Goal: Information Seeking & Learning: Learn about a topic

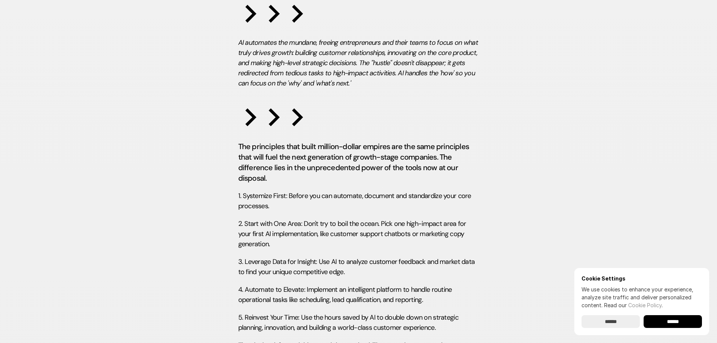
scroll to position [2370, 0]
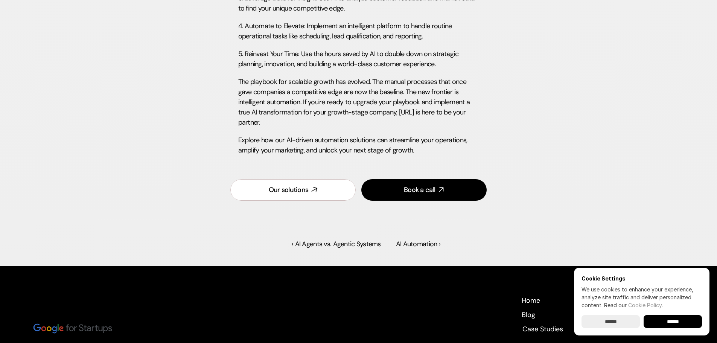
click at [300, 195] on div "Our solutions" at bounding box center [289, 189] width 40 height 9
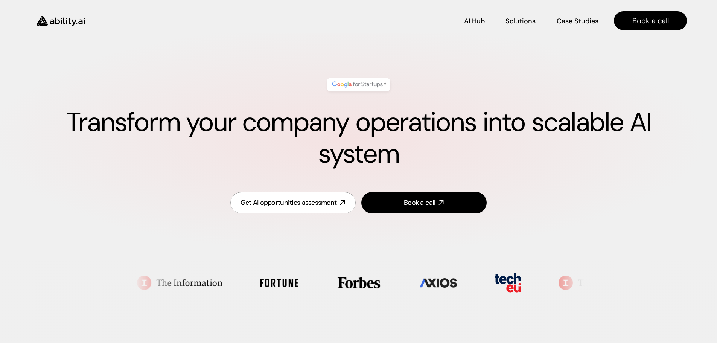
scroll to position [313, 0]
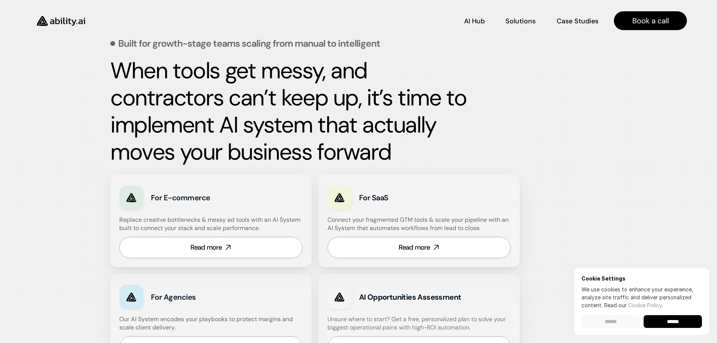
click at [611, 327] on input "******" at bounding box center [610, 321] width 58 height 13
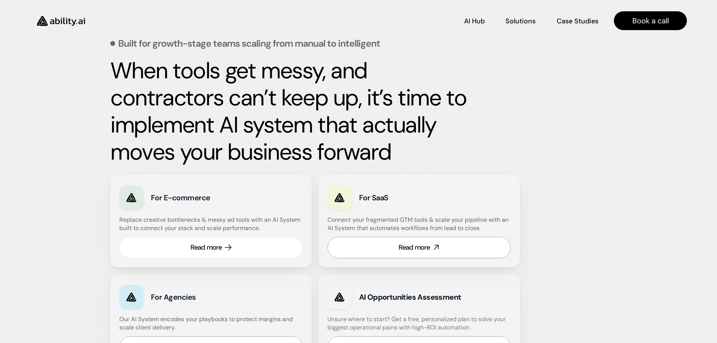
click at [231, 245] on icon at bounding box center [227, 247] width 9 height 9
click at [430, 246] on div "Read more" at bounding box center [414, 247] width 32 height 9
click at [70, 21] on img at bounding box center [61, 21] width 62 height 24
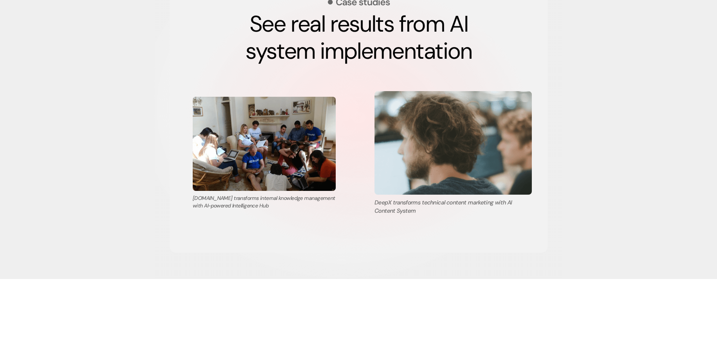
scroll to position [1355, 0]
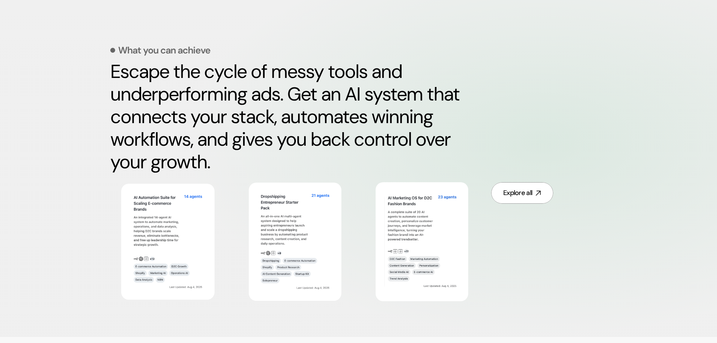
scroll to position [339, 0]
click at [208, 215] on img at bounding box center [167, 241] width 83 height 108
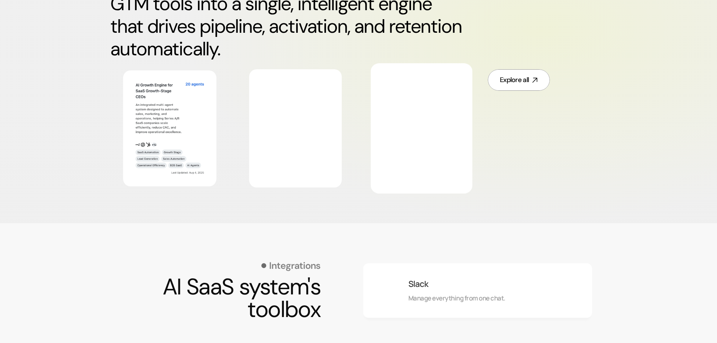
scroll to position [452, 0]
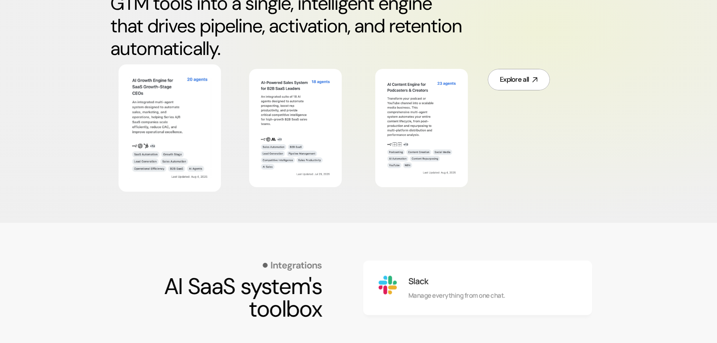
click at [197, 109] on img at bounding box center [169, 128] width 83 height 108
